Goal: Task Accomplishment & Management: Use online tool/utility

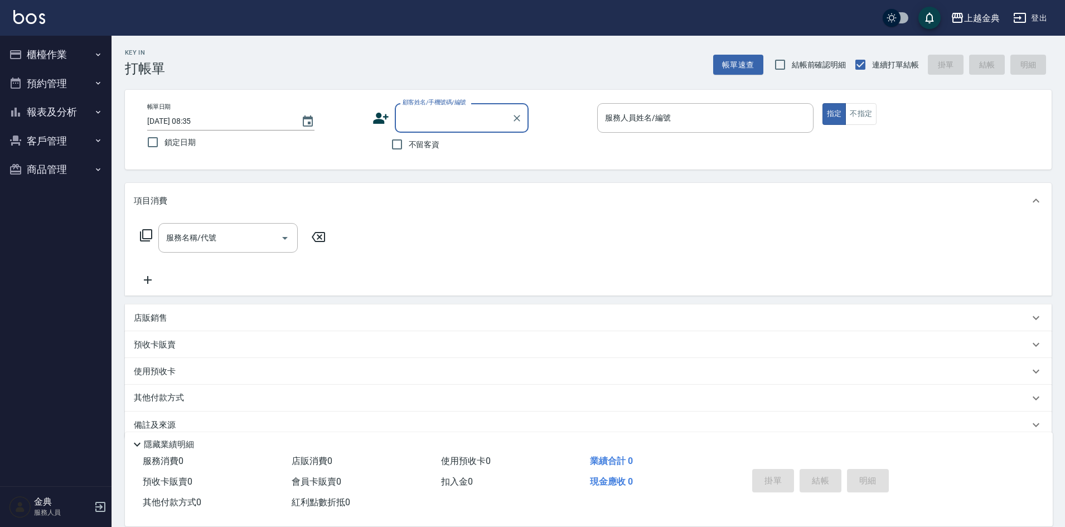
click at [87, 63] on button "櫃檯作業" at bounding box center [55, 54] width 103 height 29
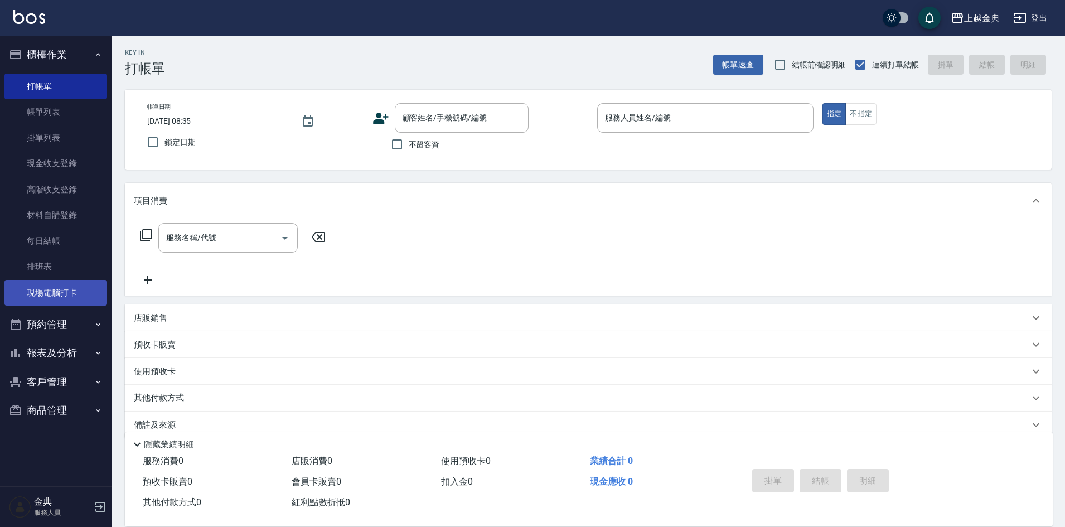
click at [75, 301] on link "現場電腦打卡" at bounding box center [55, 293] width 103 height 26
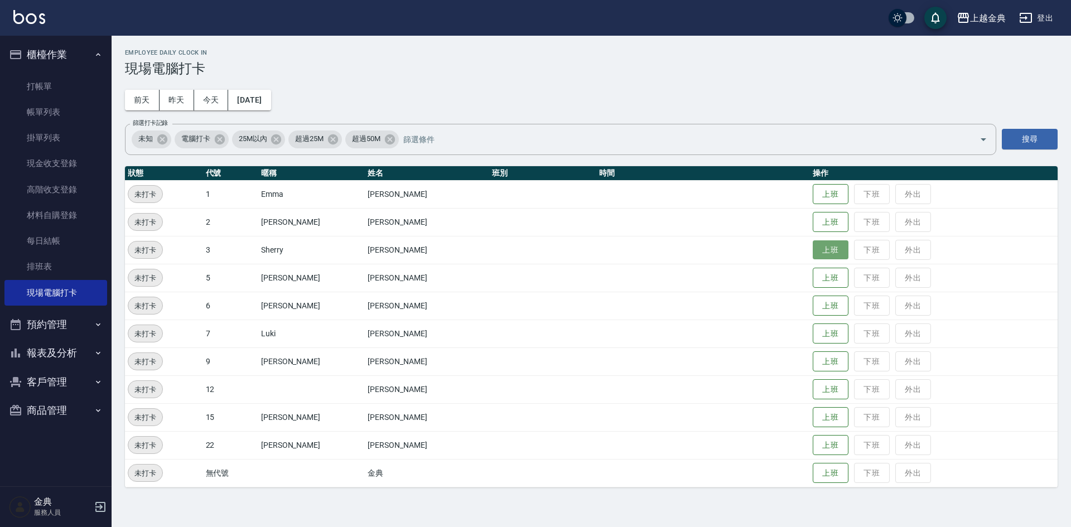
click at [813, 253] on button "上班" at bounding box center [831, 250] width 36 height 20
click at [689, 85] on div "Employee Daily Clock In 現場電腦打卡 [DATE] [DATE] [DATE] [DATE] 篩選打卡記錄 未知 電腦打卡 25M以內…" at bounding box center [591, 268] width 959 height 465
click at [226, 97] on div "[DATE] [DATE] [DATE] [DATE]" at bounding box center [198, 100] width 146 height 21
click at [225, 98] on button "今天" at bounding box center [211, 100] width 35 height 21
click at [211, 99] on button "今天" at bounding box center [211, 100] width 35 height 21
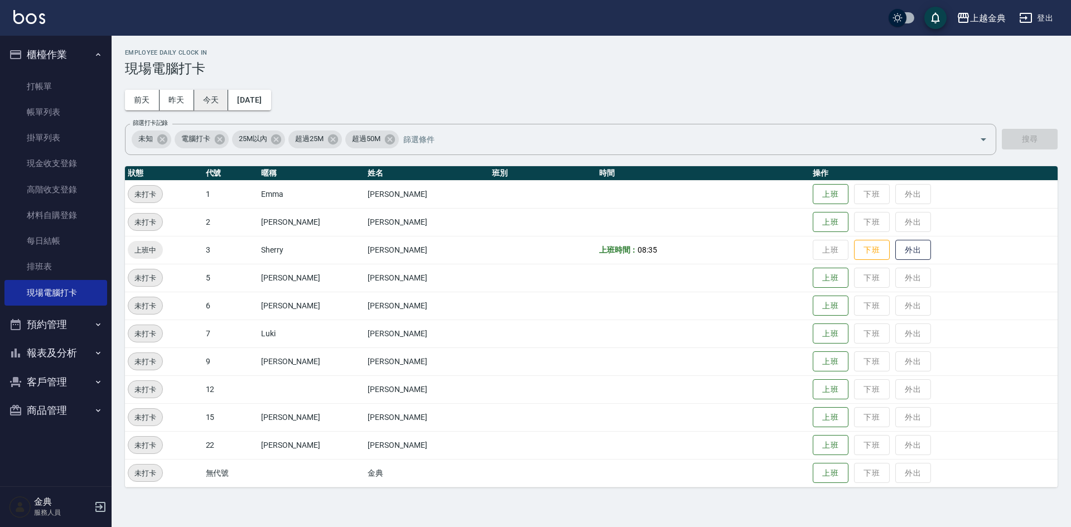
click at [211, 99] on button "今天" at bounding box center [211, 100] width 35 height 21
click at [203, 99] on button "今天" at bounding box center [211, 100] width 35 height 21
click at [813, 363] on button "上班" at bounding box center [831, 362] width 36 height 20
click at [813, 325] on button "上班" at bounding box center [831, 334] width 36 height 20
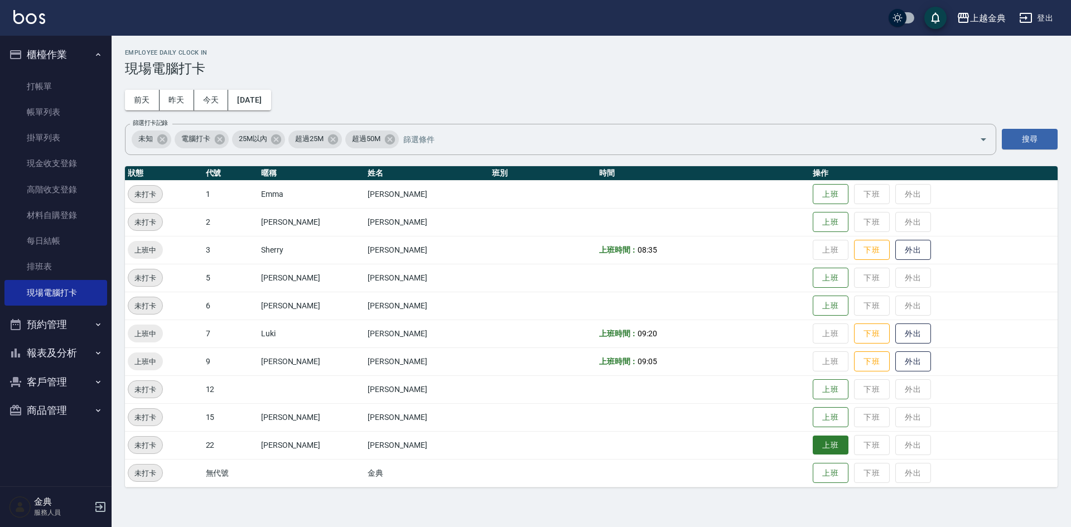
click at [813, 444] on button "上班" at bounding box center [831, 446] width 36 height 20
click at [819, 392] on button "上班" at bounding box center [831, 390] width 36 height 20
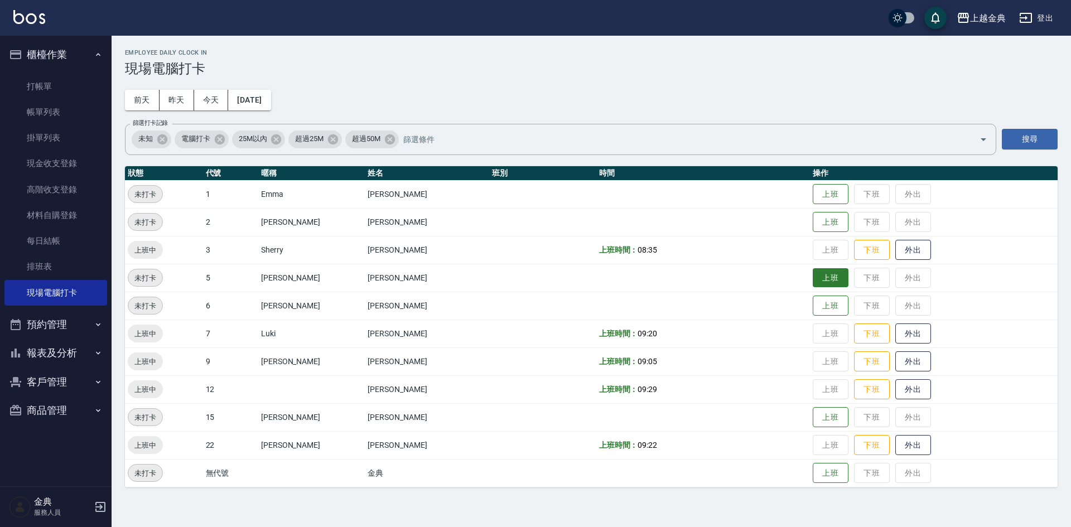
click at [814, 271] on button "上班" at bounding box center [831, 278] width 36 height 20
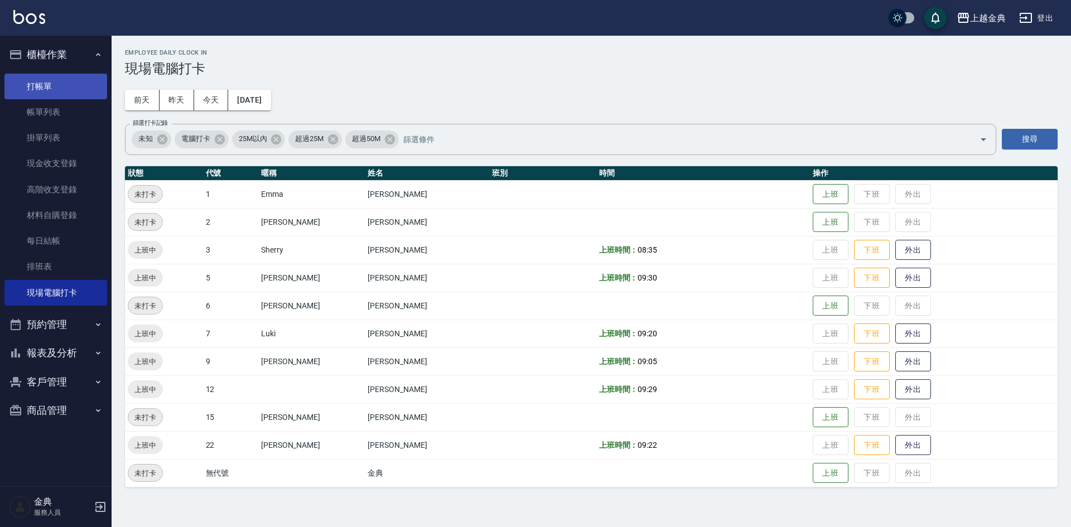
click at [48, 90] on link "打帳單" at bounding box center [55, 87] width 103 height 26
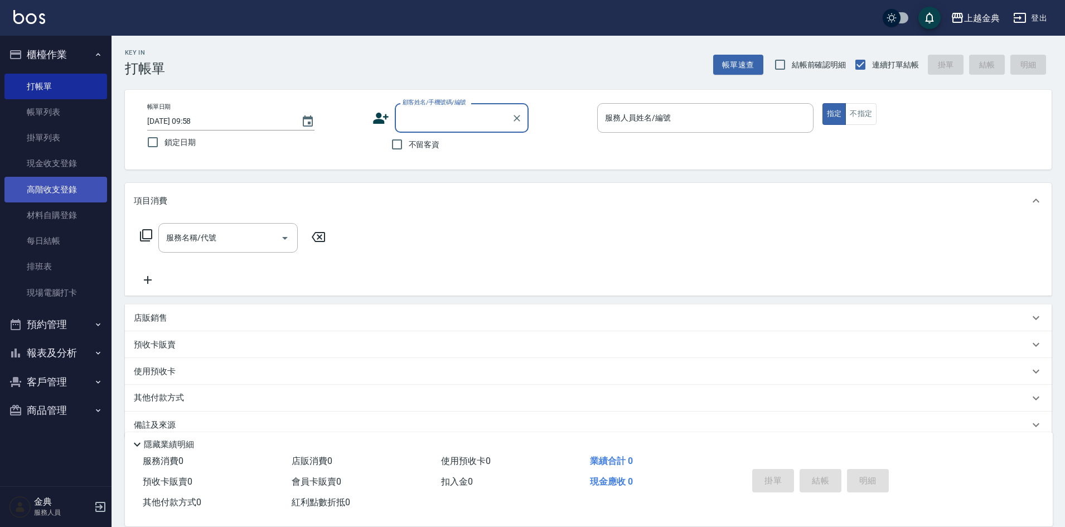
click at [51, 200] on link "高階收支登錄" at bounding box center [55, 190] width 103 height 26
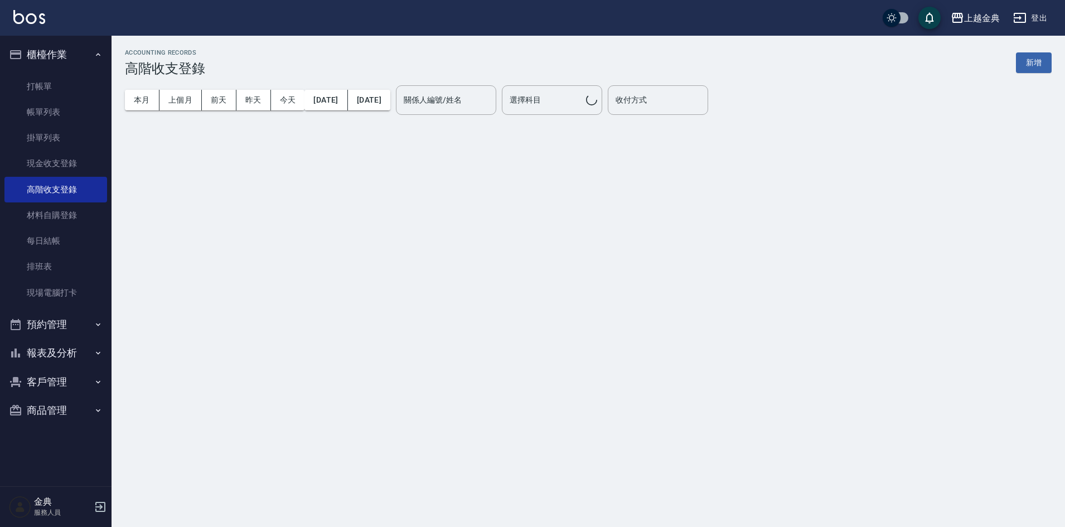
click at [50, 349] on button "報表及分析" at bounding box center [55, 353] width 103 height 29
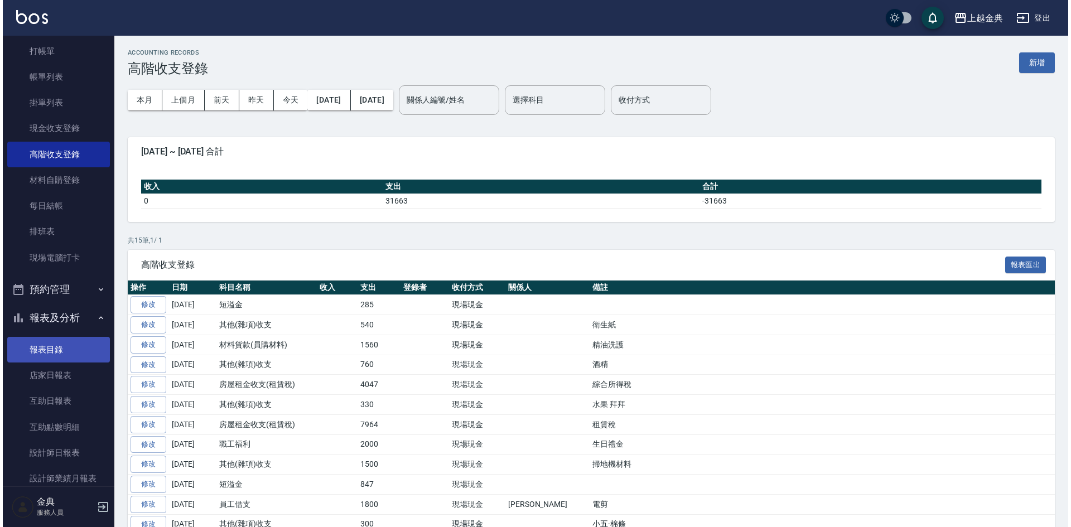
scroll to position [167, 0]
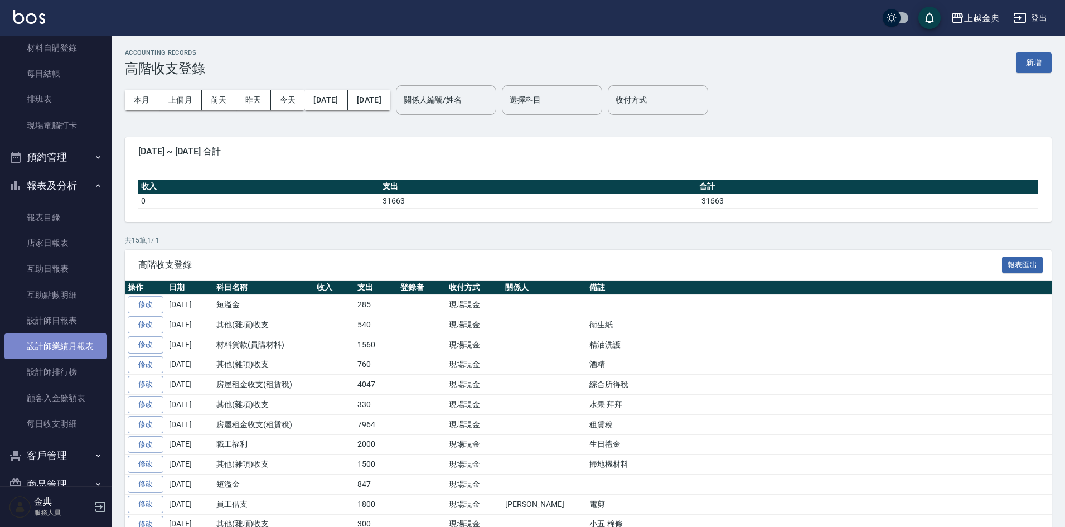
click at [80, 343] on link "設計師業績月報表" at bounding box center [55, 347] width 103 height 26
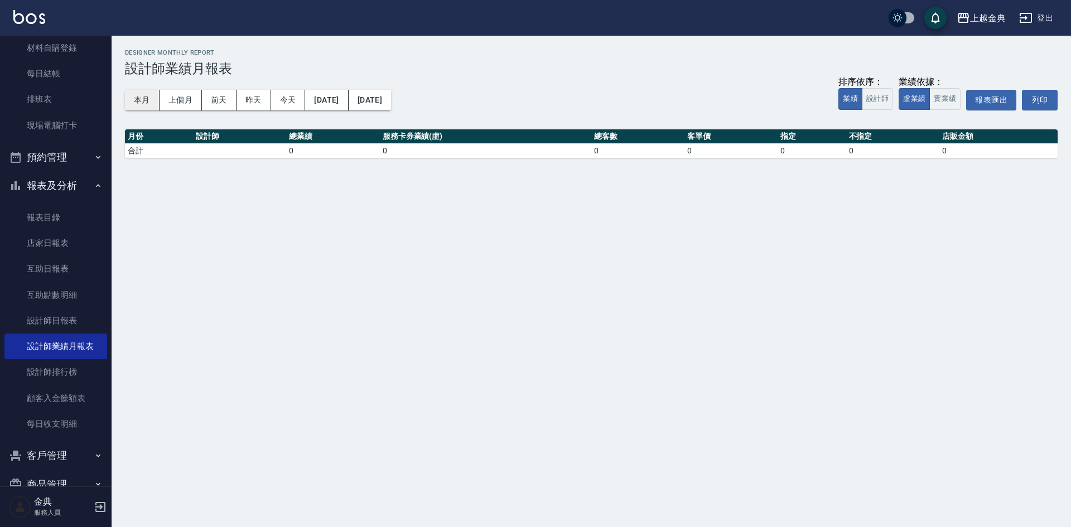
click at [146, 110] on button "本月" at bounding box center [142, 100] width 35 height 21
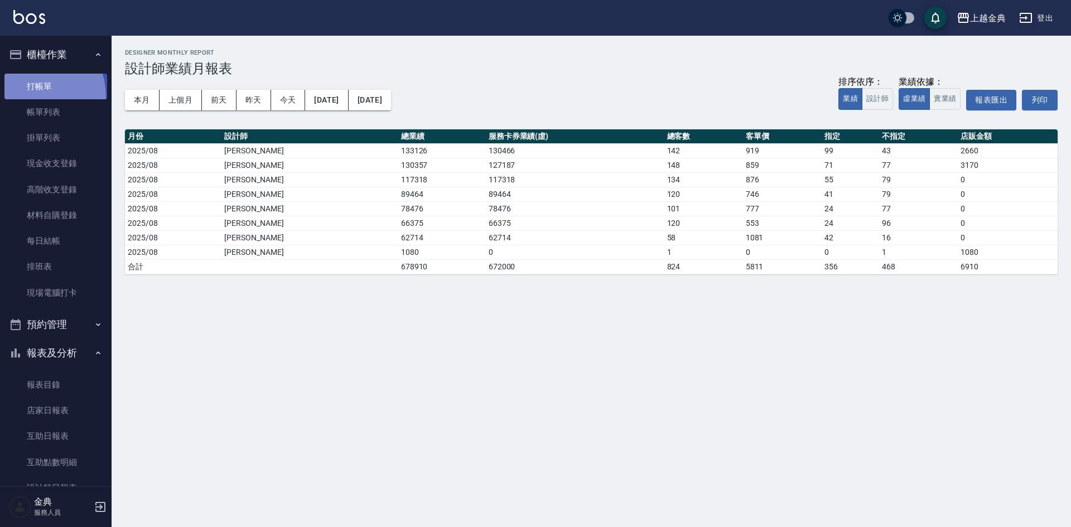
click at [27, 96] on link "打帳單" at bounding box center [55, 87] width 103 height 26
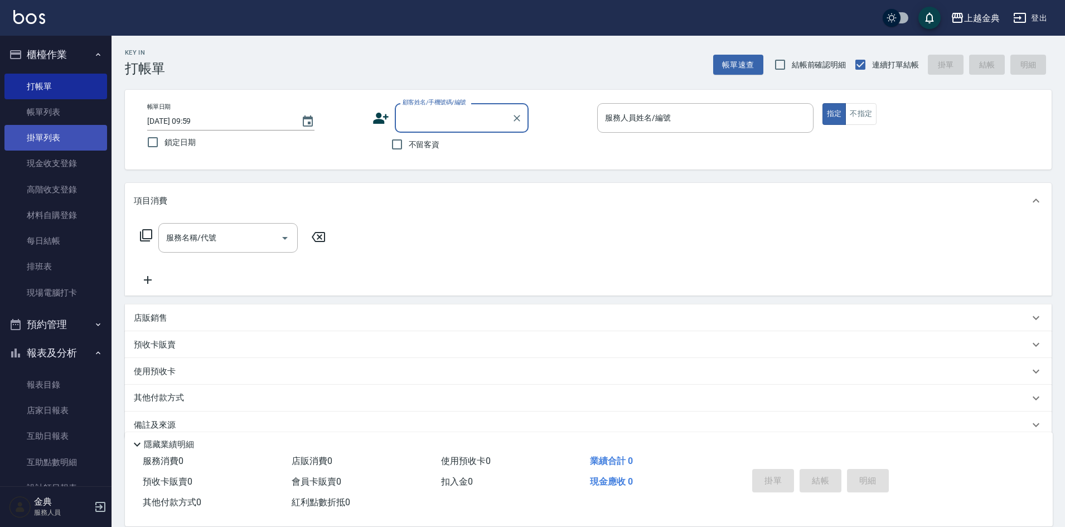
click at [65, 149] on link "掛單列表" at bounding box center [55, 138] width 103 height 26
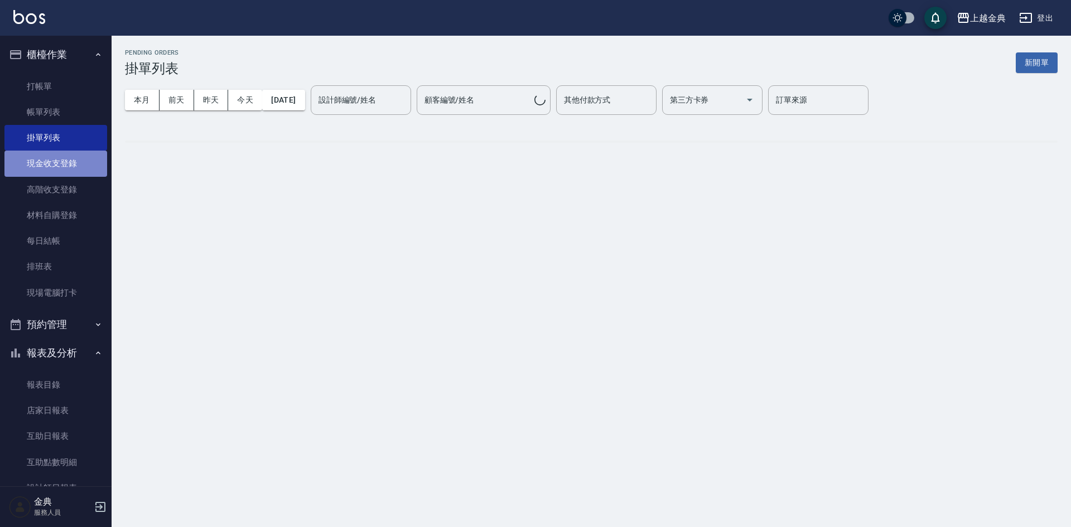
click at [62, 170] on link "現金收支登錄" at bounding box center [55, 164] width 103 height 26
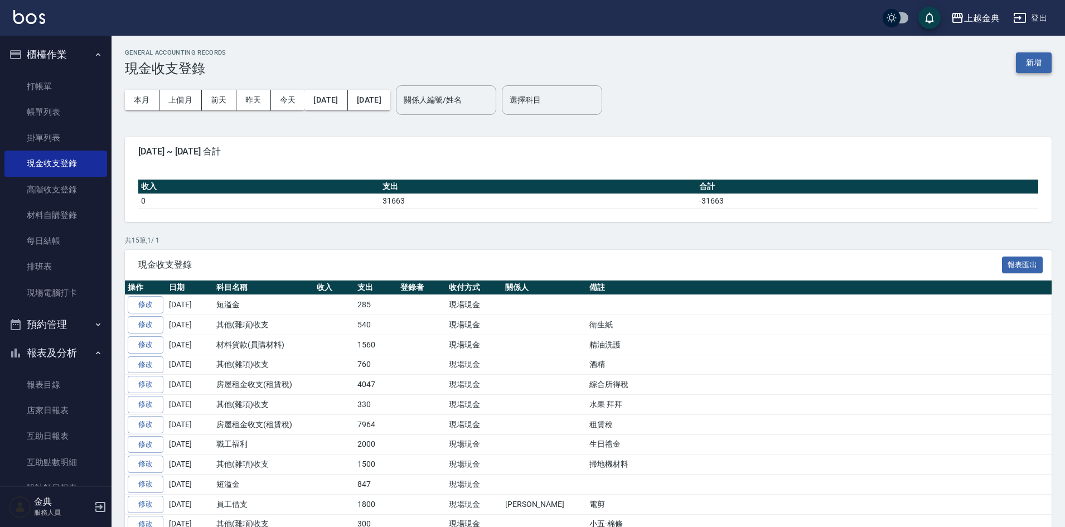
click at [1040, 61] on button "新增" at bounding box center [1034, 62] width 36 height 21
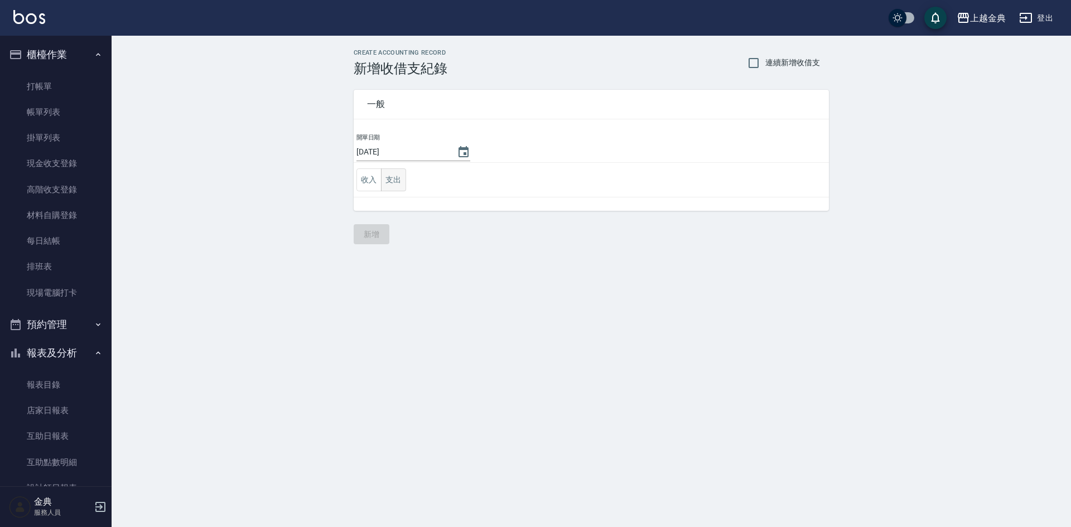
click at [392, 180] on button "支出" at bounding box center [393, 179] width 25 height 23
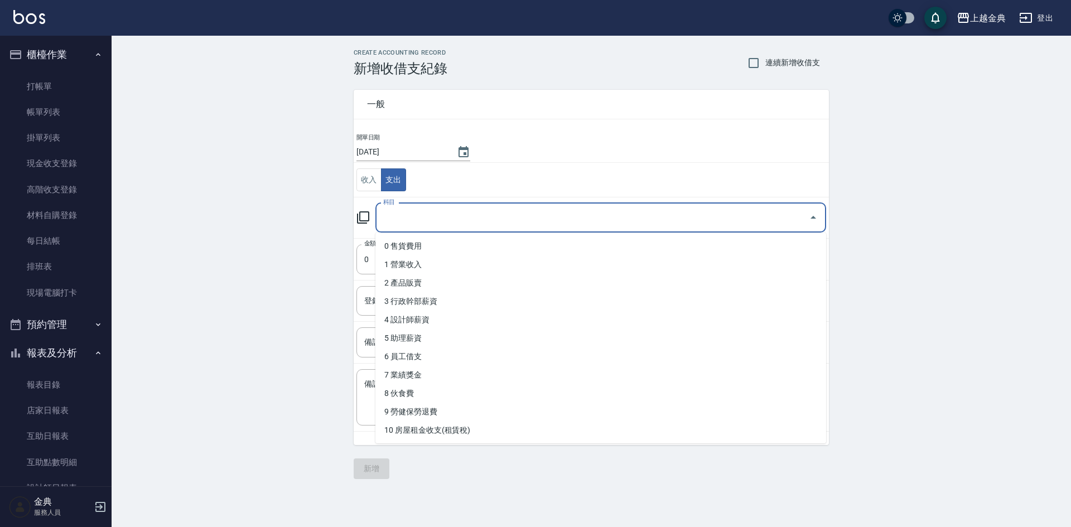
click at [403, 209] on input "科目" at bounding box center [592, 218] width 424 height 20
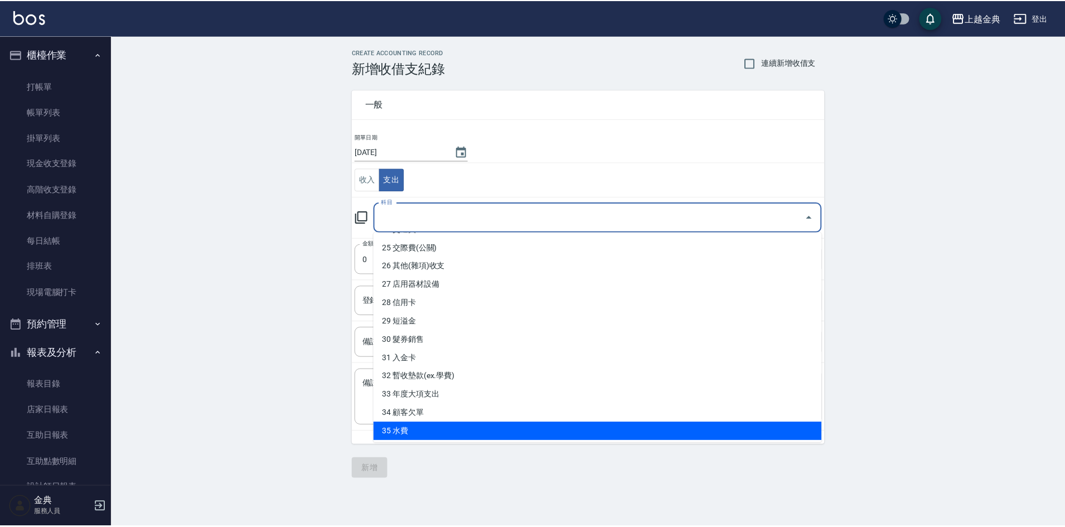
scroll to position [442, 0]
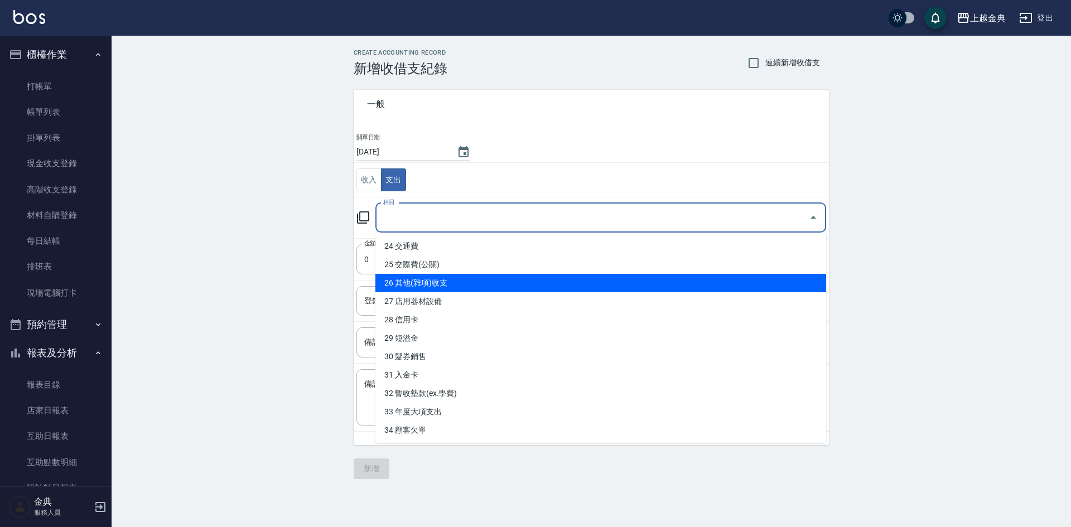
click at [456, 283] on li "26 其他(雜項)收支" at bounding box center [600, 283] width 451 height 18
type input "26 其他(雜項)收支"
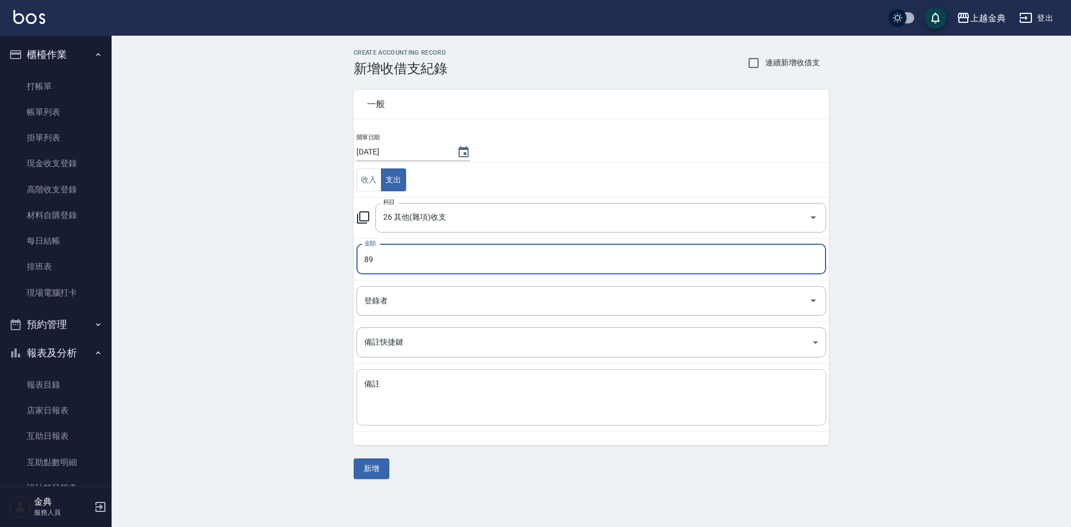
type input "89"
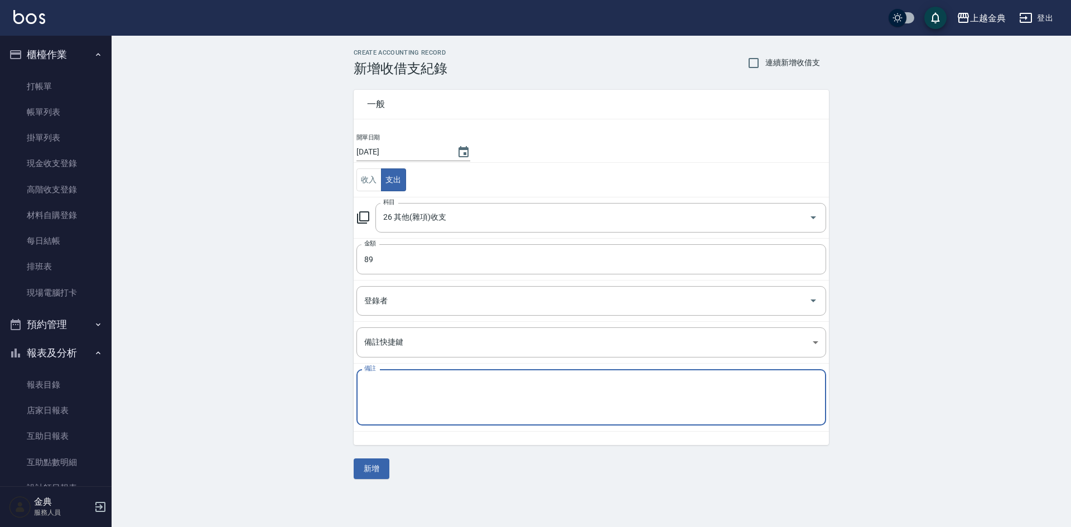
click at [438, 402] on textarea "備註" at bounding box center [591, 398] width 454 height 38
type textarea "電池"
click at [364, 456] on div "一般 開單日期 [DATE] 收入 支出 科目 26 其他(雜項)收支 科目 金額 89 金額 登錄者 登錄者 備註快捷鍵 ​ 備註快捷鍵 備註 電池 x 備…" at bounding box center [591, 277] width 475 height 403
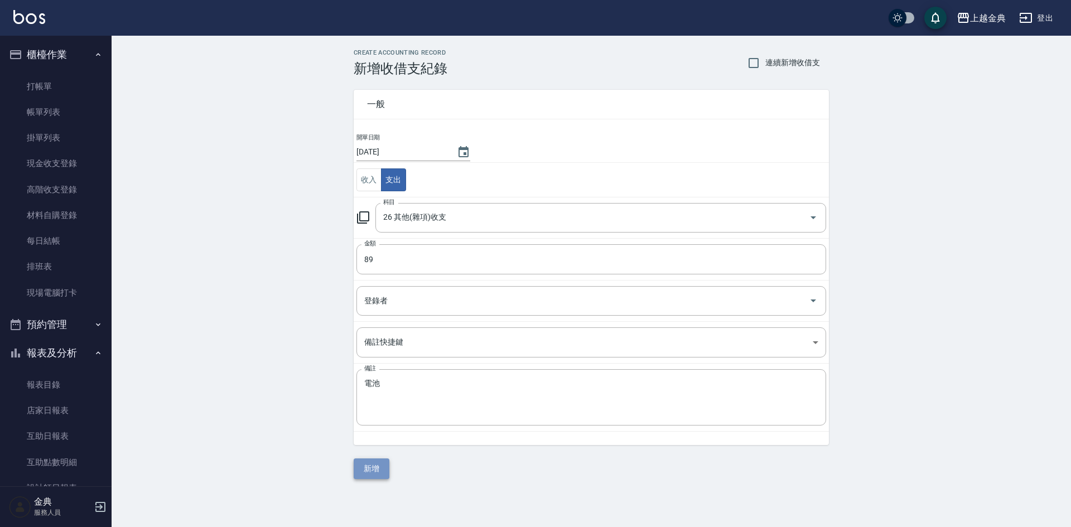
click at [363, 468] on button "新增" at bounding box center [372, 468] width 36 height 21
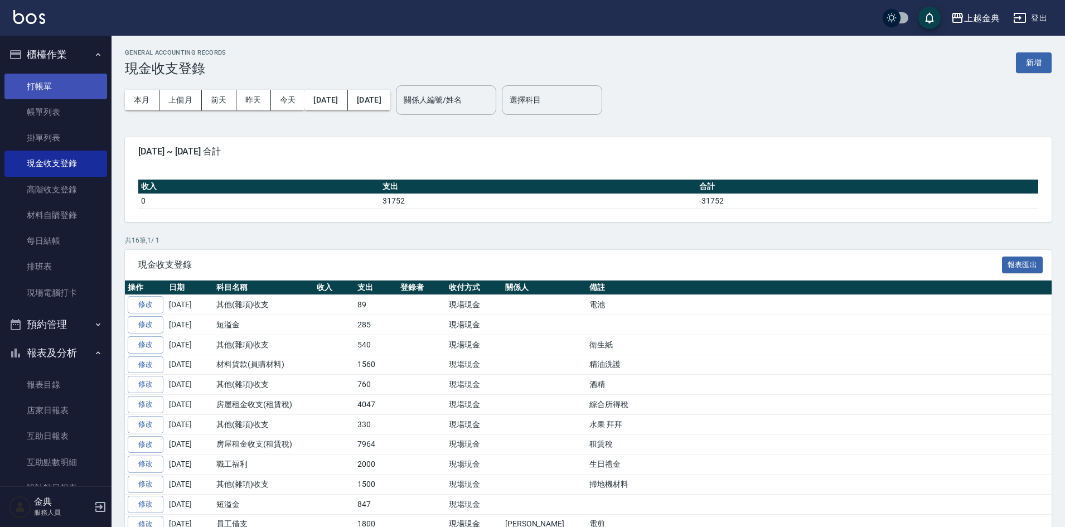
click at [36, 98] on link "打帳單" at bounding box center [55, 87] width 103 height 26
